Goal: Task Accomplishment & Management: Use online tool/utility

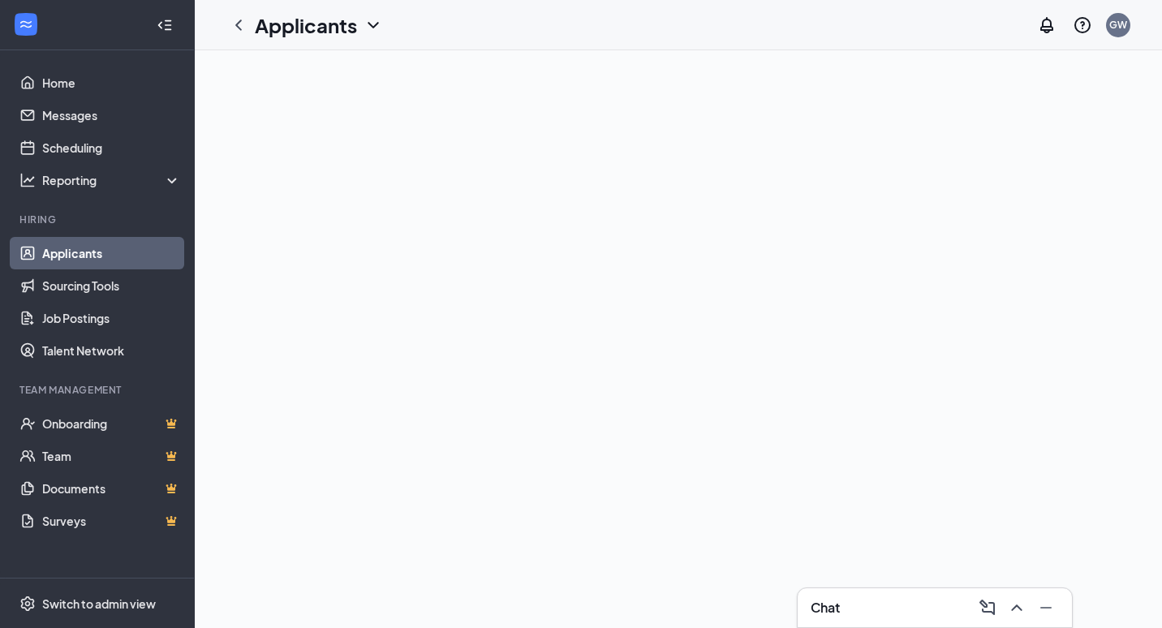
click at [118, 246] on link "Applicants" at bounding box center [111, 253] width 139 height 32
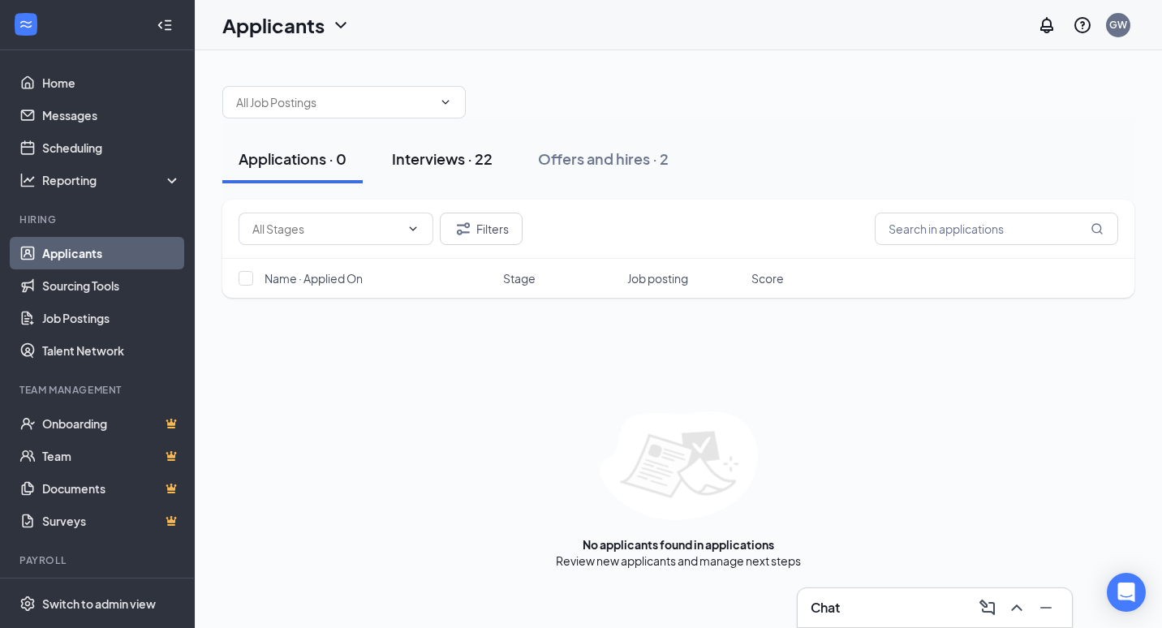
click at [453, 161] on div "Interviews · 22" at bounding box center [442, 158] width 101 height 20
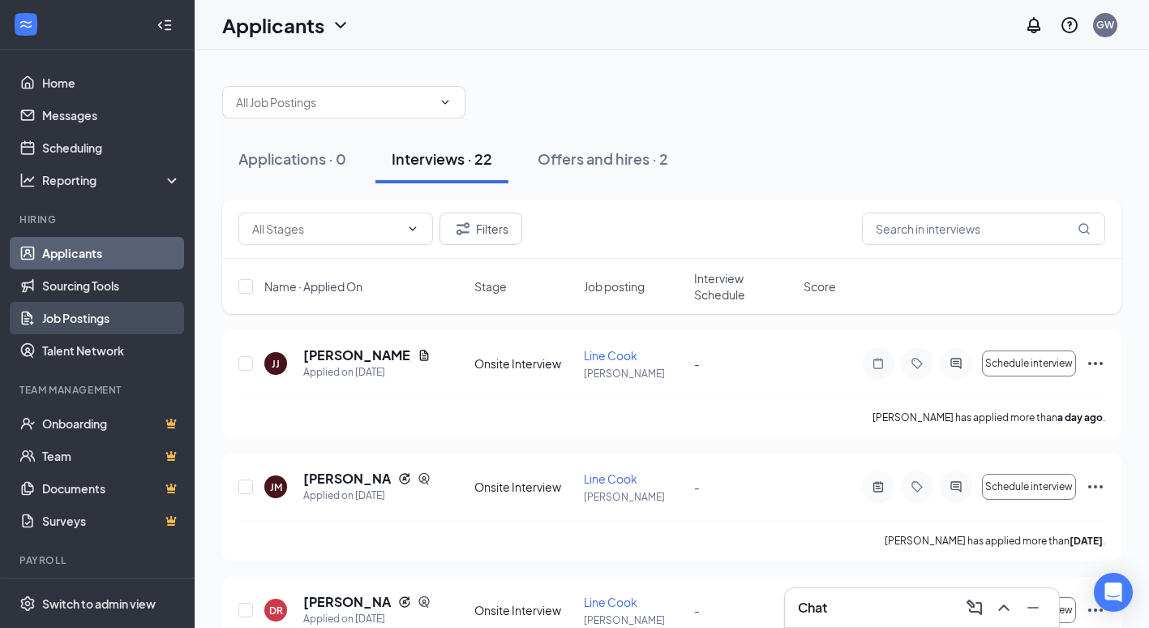
click at [101, 315] on link "Job Postings" at bounding box center [111, 318] width 139 height 32
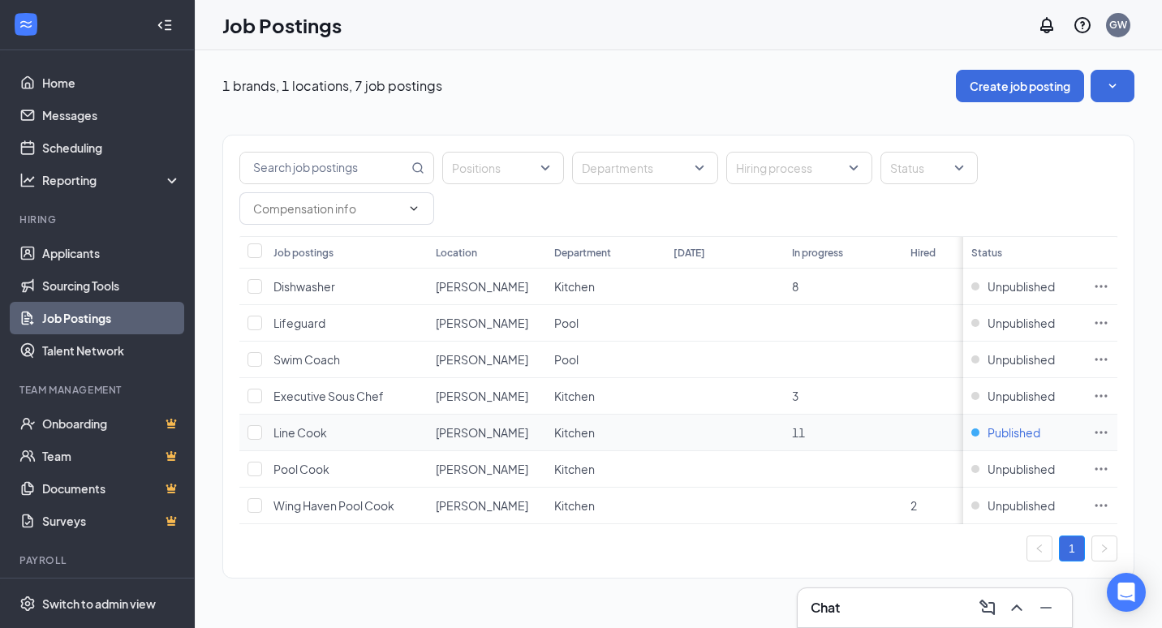
click at [978, 428] on div "Published" at bounding box center [1005, 432] width 69 height 16
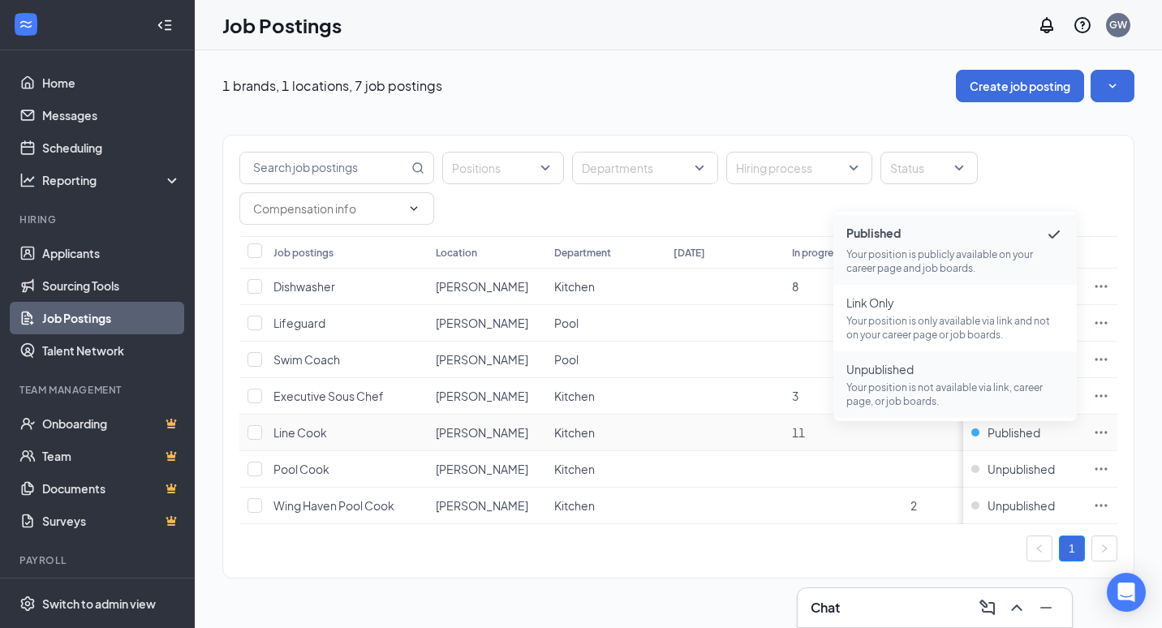
click at [960, 394] on p "Your position is not available via link, career page, or job boards." at bounding box center [954, 394] width 217 height 28
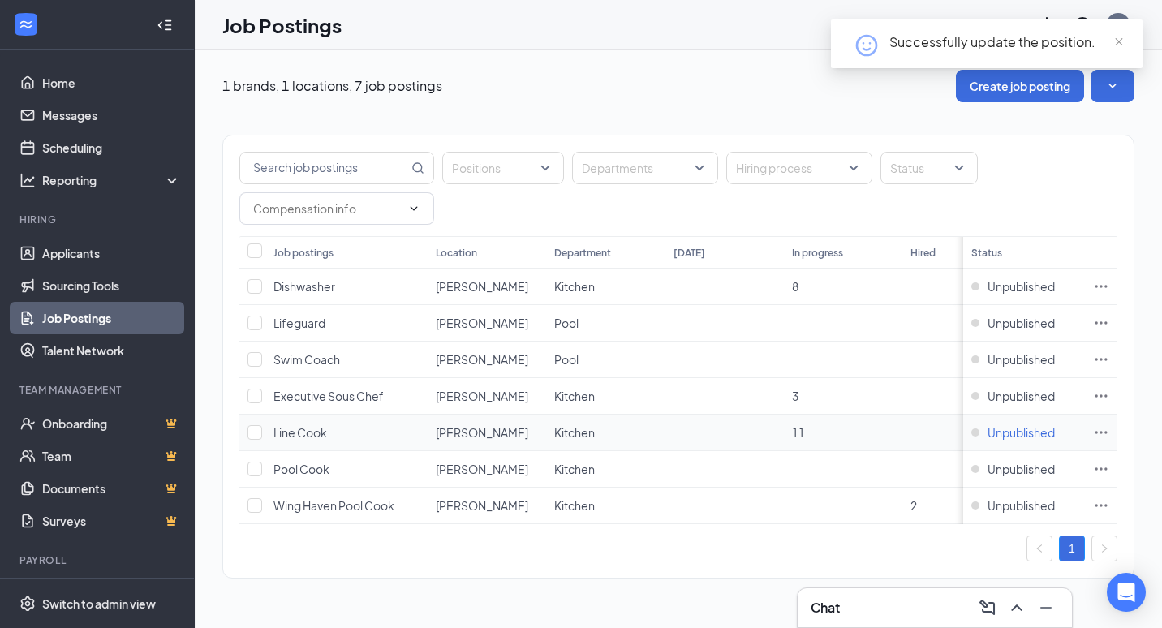
click at [1002, 435] on span "Unpublished" at bounding box center [1020, 432] width 67 height 16
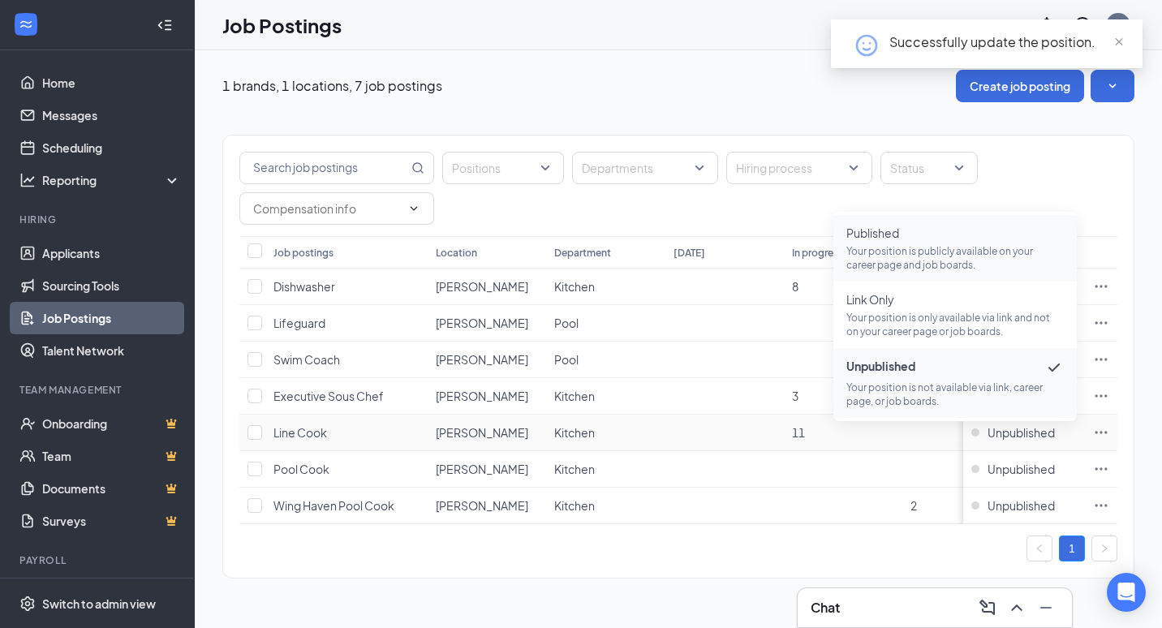
click at [945, 245] on p "Your position is publicly available on your career page and job boards." at bounding box center [954, 258] width 217 height 28
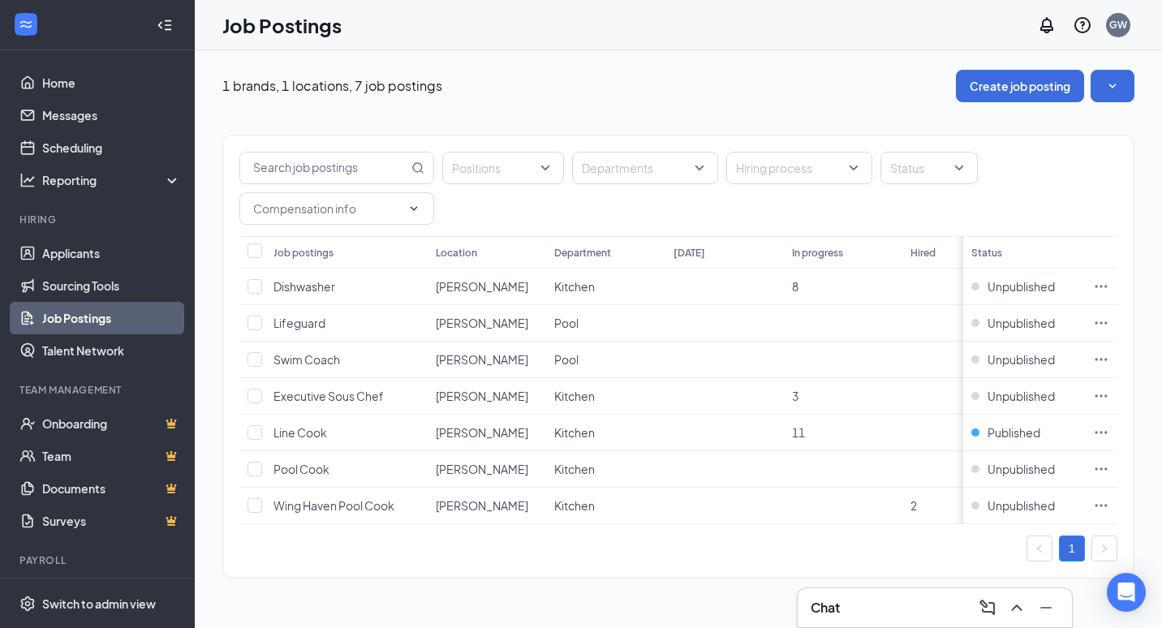
click at [904, 598] on div "Chat" at bounding box center [934, 608] width 248 height 26
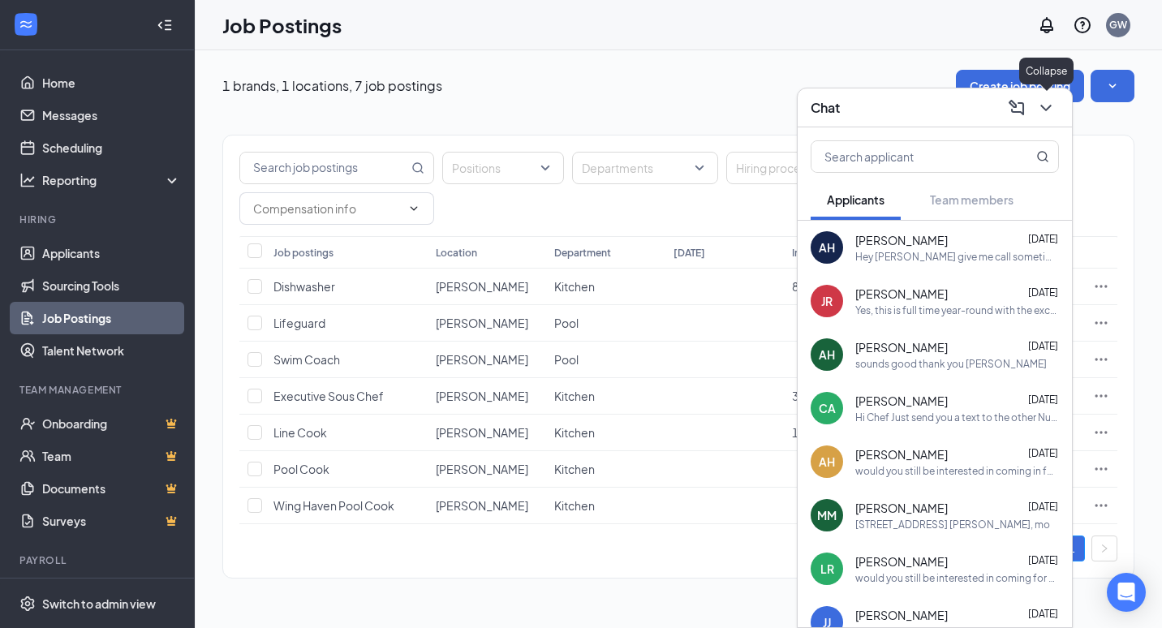
click at [1055, 99] on icon "ChevronDown" at bounding box center [1045, 107] width 19 height 19
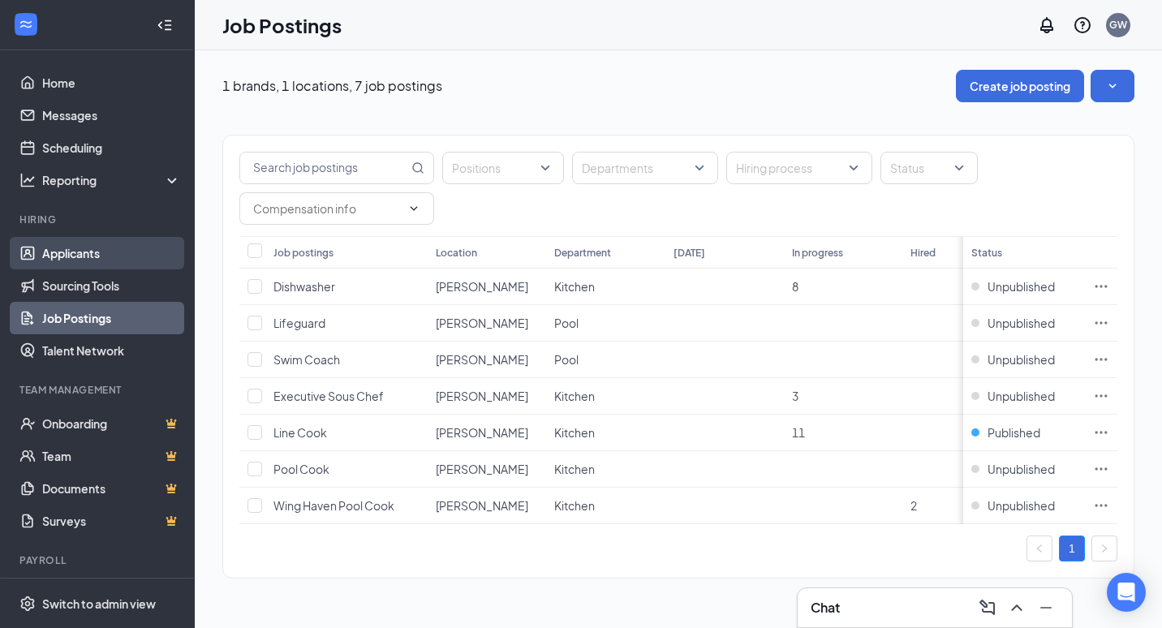
click at [67, 251] on link "Applicants" at bounding box center [111, 253] width 139 height 32
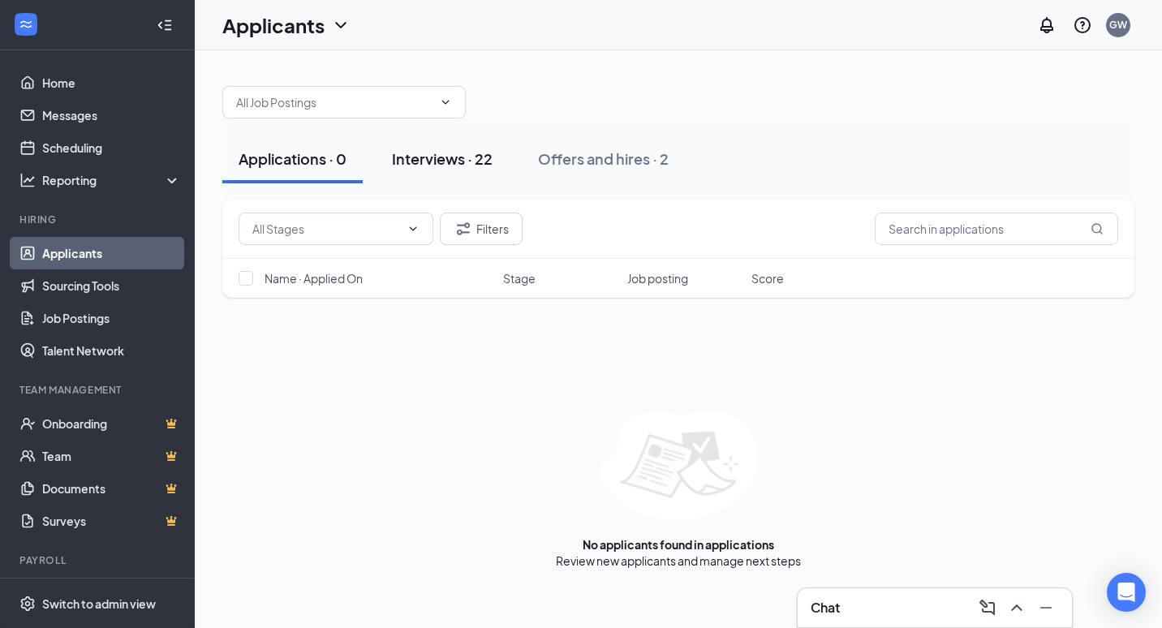
click at [449, 158] on div "Interviews · 22" at bounding box center [442, 158] width 101 height 20
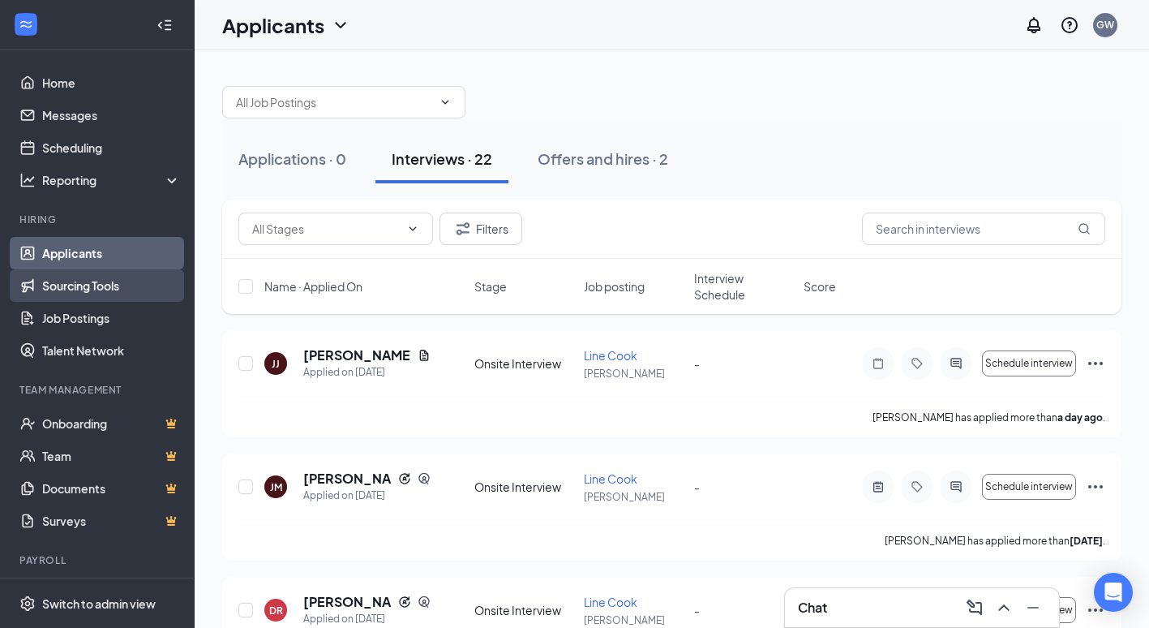
click at [93, 295] on link "Sourcing Tools" at bounding box center [111, 285] width 139 height 32
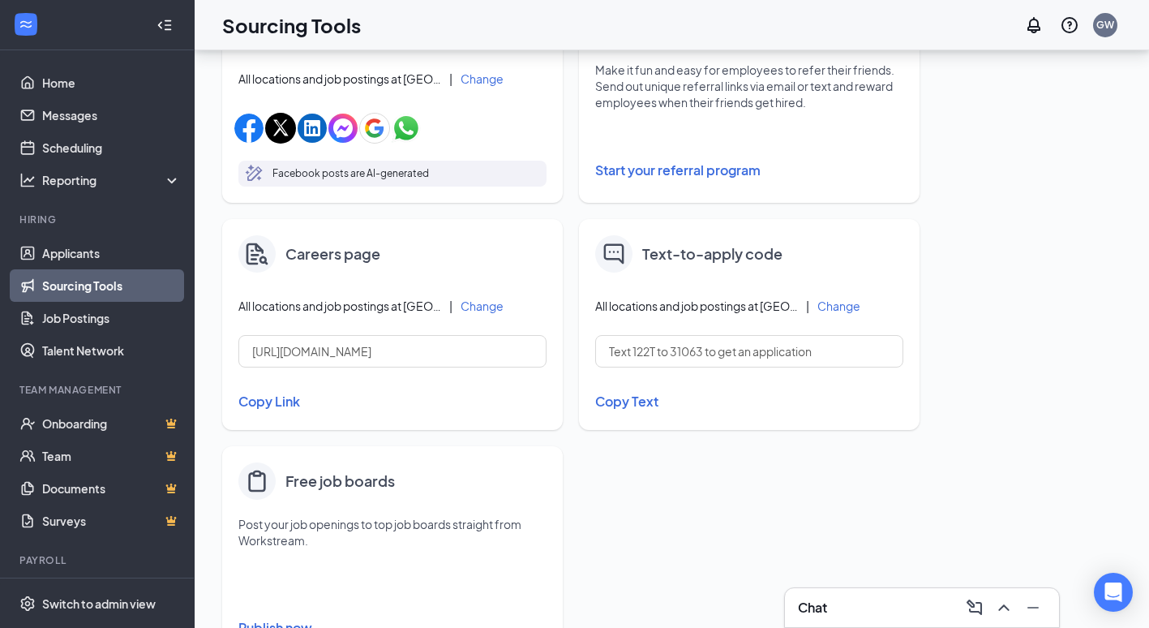
scroll to position [639, 0]
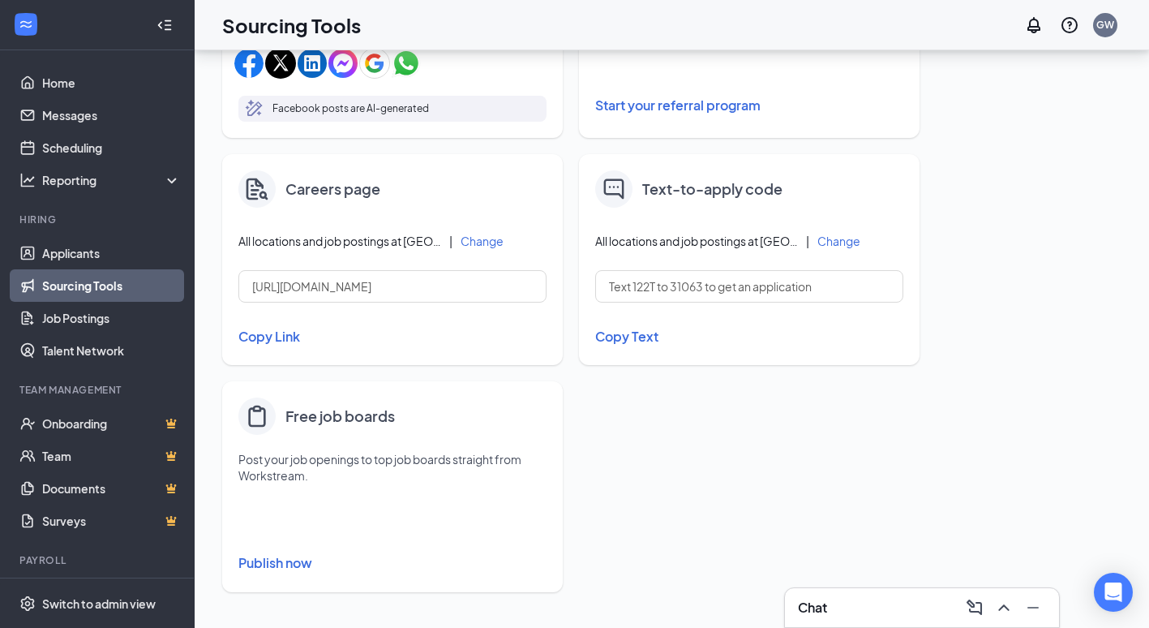
click at [279, 573] on button "Publish now" at bounding box center [392, 563] width 308 height 26
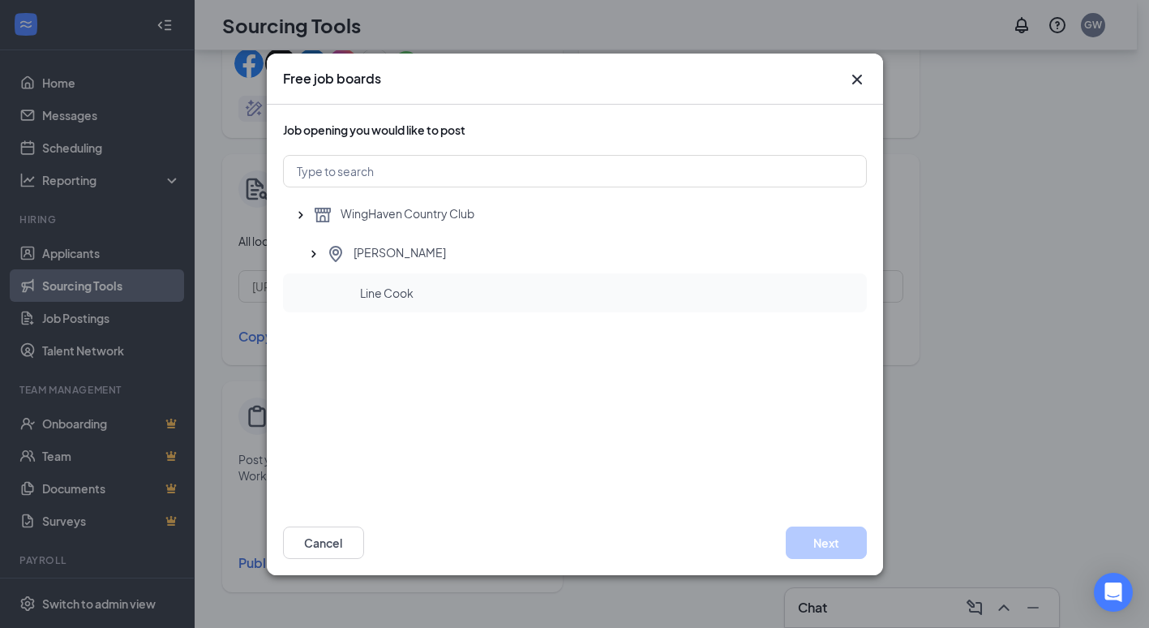
click at [375, 301] on div "Line Cook" at bounding box center [575, 292] width 584 height 39
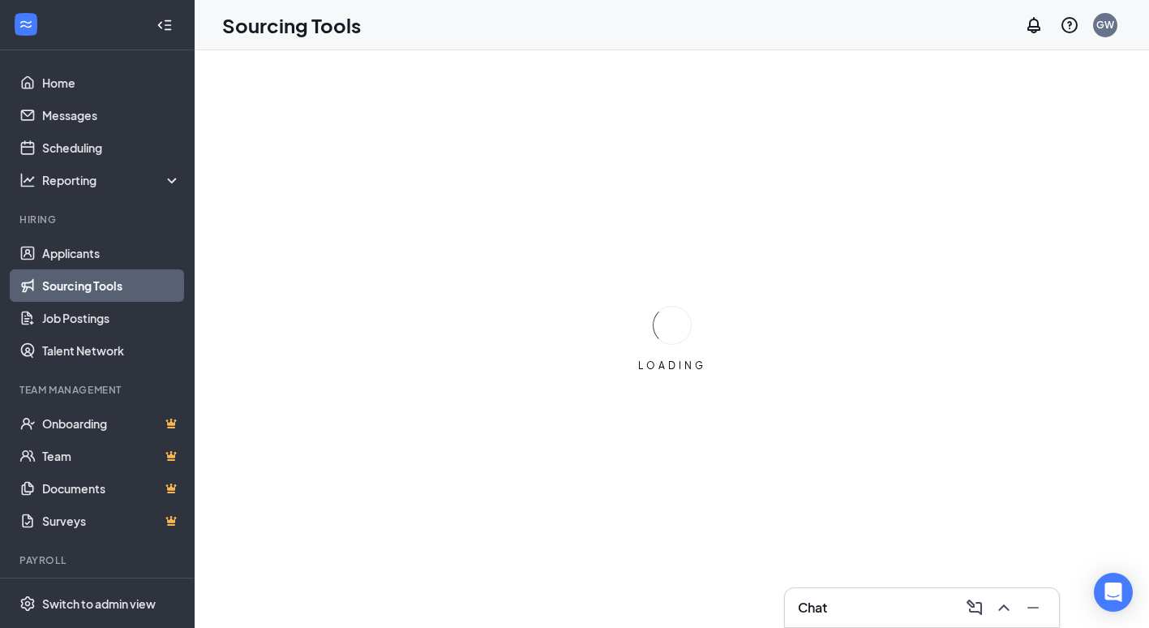
scroll to position [0, 0]
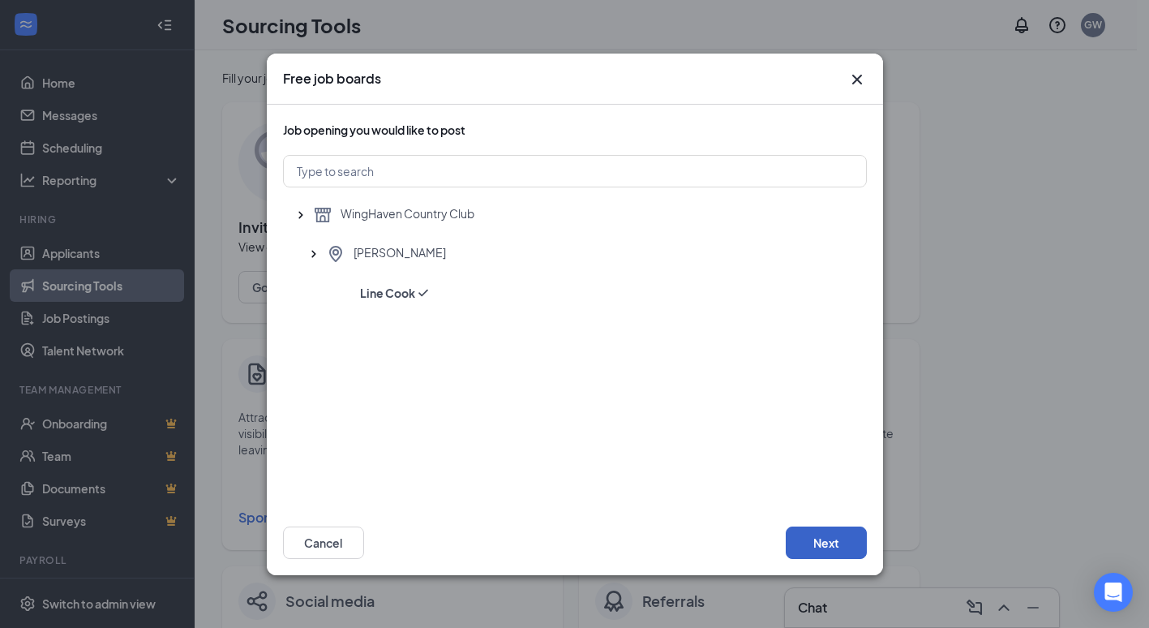
click at [806, 538] on button "Next" at bounding box center [826, 542] width 81 height 32
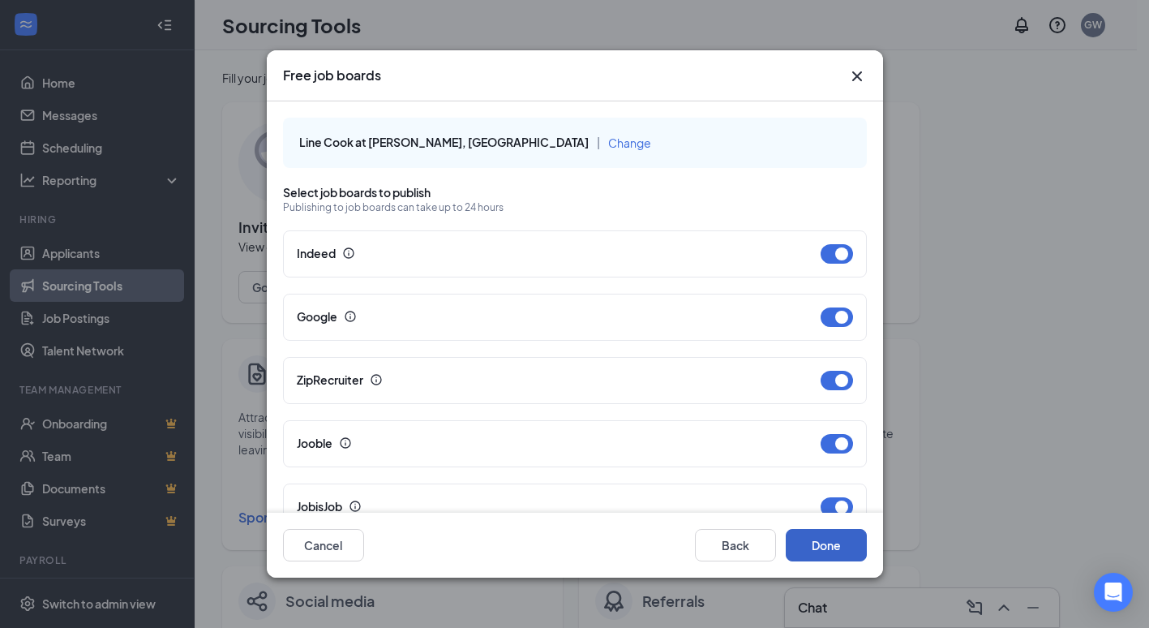
click at [825, 552] on button "Done" at bounding box center [826, 545] width 81 height 32
